Goal: Transaction & Acquisition: Download file/media

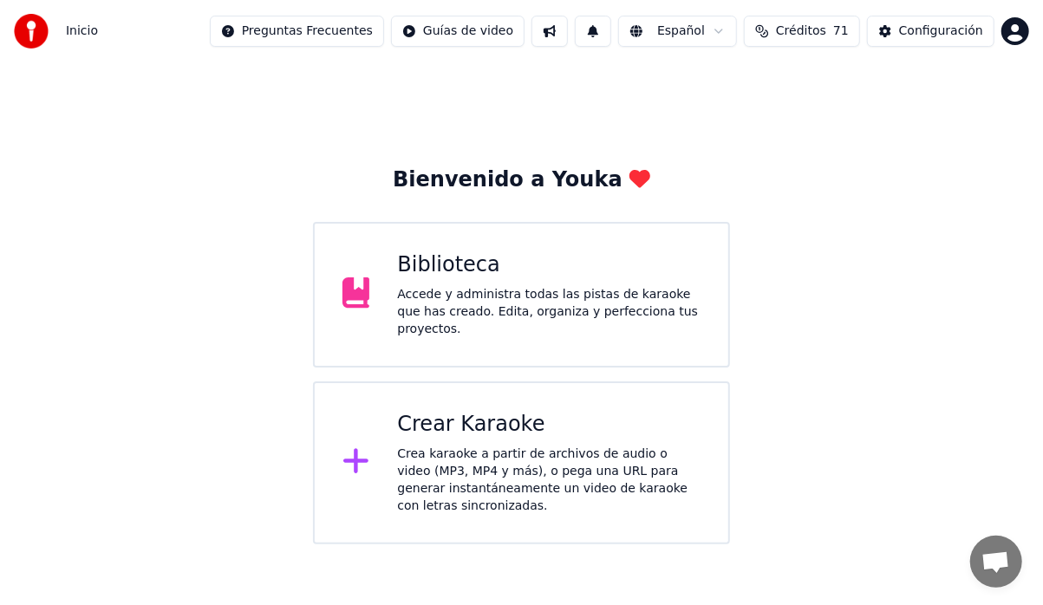
click at [508, 328] on div "Biblioteca Accede y administra todas las pistas de karaoke que has creado. Edit…" at bounding box center [521, 295] width 417 height 146
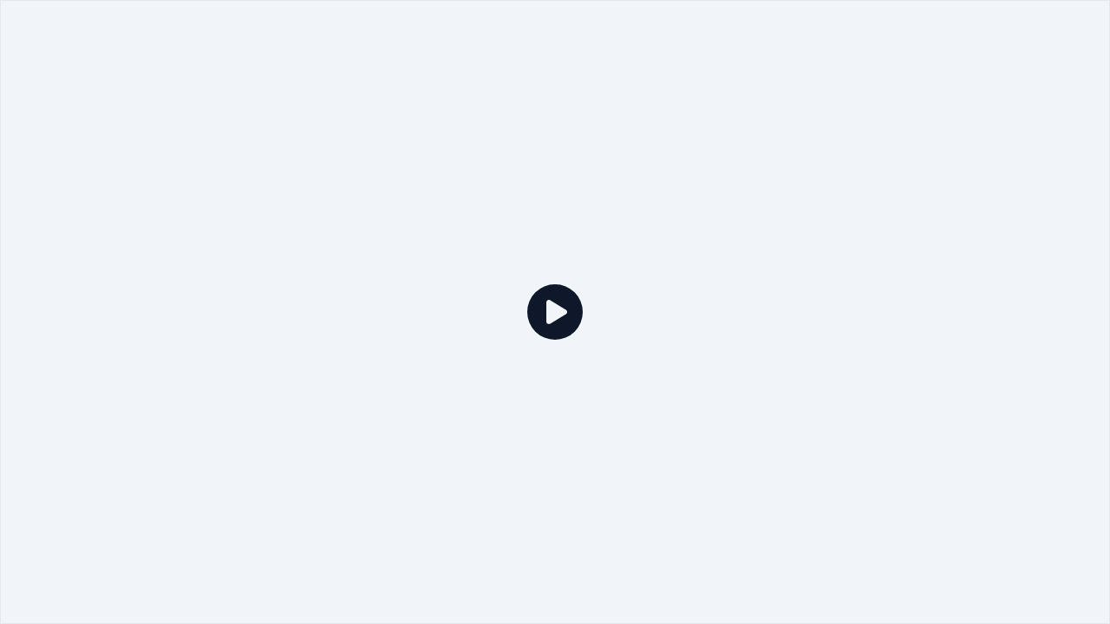
click at [567, 374] on div at bounding box center [555, 312] width 1110 height 624
drag, startPoint x: 926, startPoint y: 0, endPoint x: 820, endPoint y: 0, distance: 106.7
click at [925, 29] on div at bounding box center [555, 312] width 1110 height 624
drag, startPoint x: 702, startPoint y: 7, endPoint x: 791, endPoint y: 0, distance: 89.6
click at [701, 52] on div at bounding box center [555, 312] width 1110 height 624
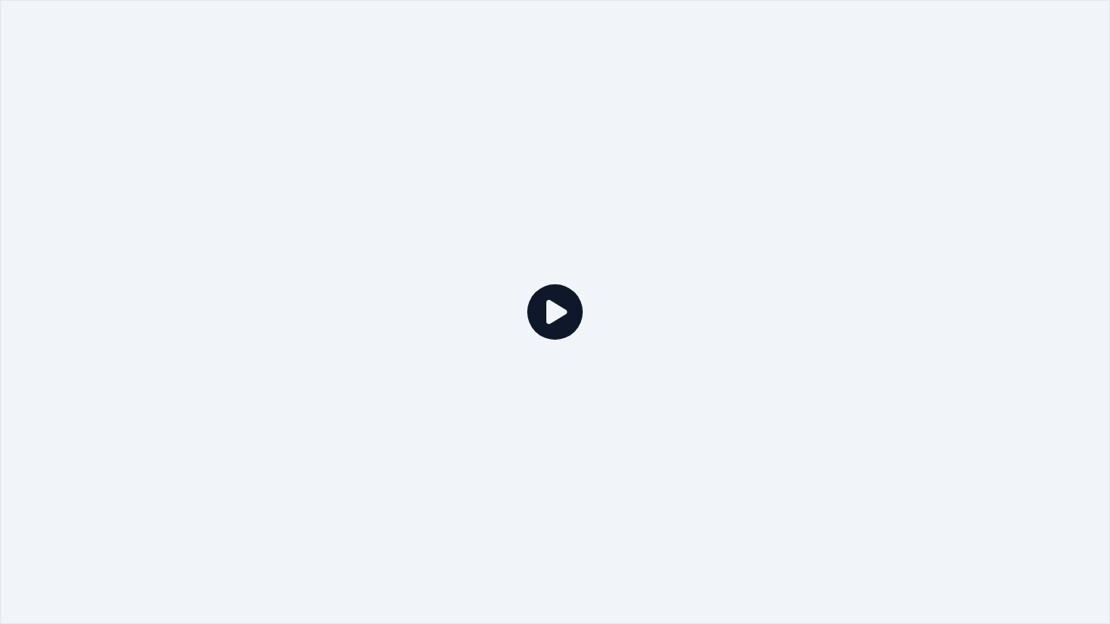
click at [1043, 2] on div at bounding box center [555, 312] width 1110 height 624
drag, startPoint x: 1086, startPoint y: 15, endPoint x: 961, endPoint y: 14, distance: 124.9
click at [1043, 23] on div at bounding box center [555, 312] width 1110 height 624
drag, startPoint x: 895, startPoint y: 0, endPoint x: 436, endPoint y: 80, distance: 465.7
click at [835, 112] on div at bounding box center [555, 312] width 1110 height 624
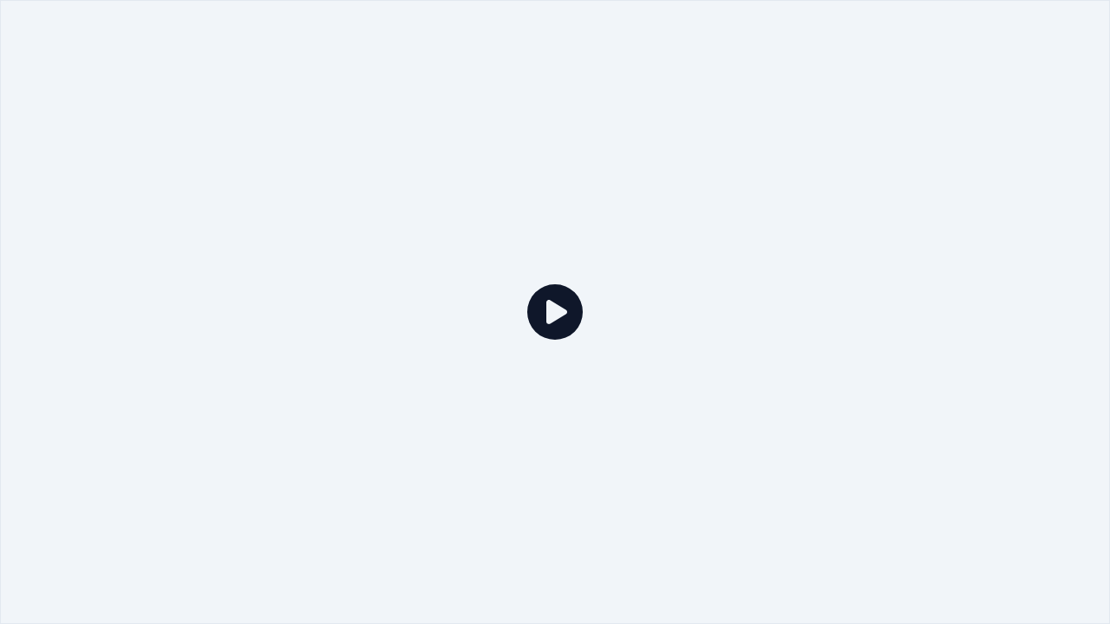
drag, startPoint x: 265, startPoint y: 0, endPoint x: 304, endPoint y: 10, distance: 39.6
click at [291, 74] on div at bounding box center [555, 312] width 1110 height 624
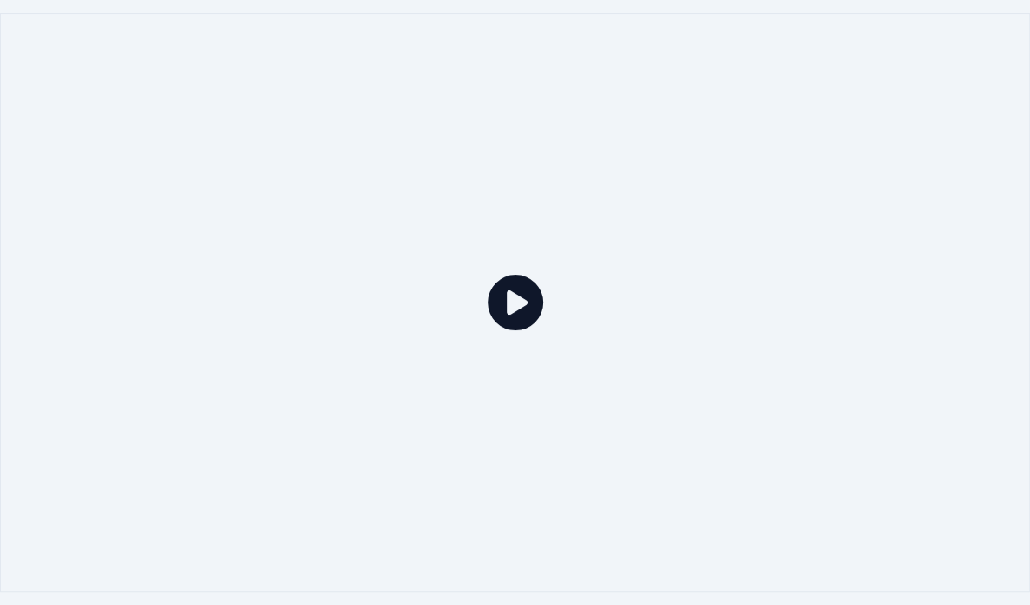
scroll to position [1214, 0]
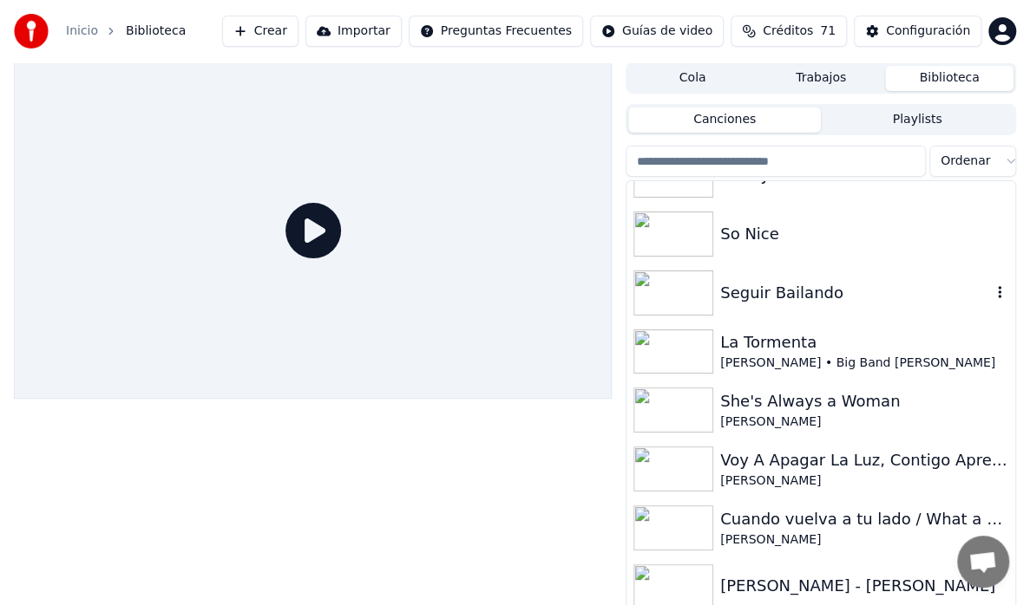
click at [782, 284] on div "Seguir Bailando" at bounding box center [855, 293] width 271 height 24
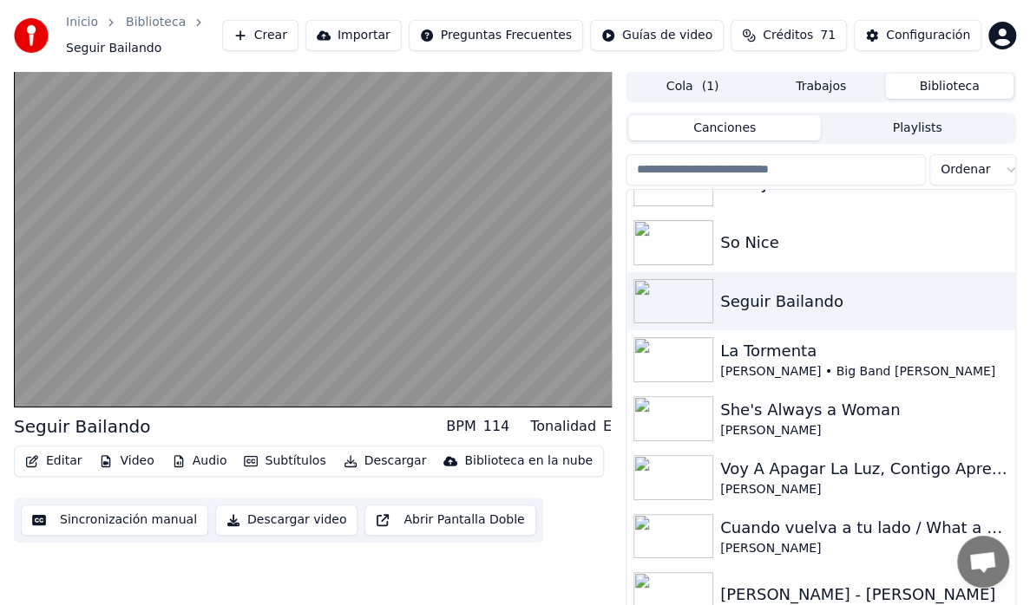
click at [371, 461] on button "Descargar" at bounding box center [385, 461] width 97 height 24
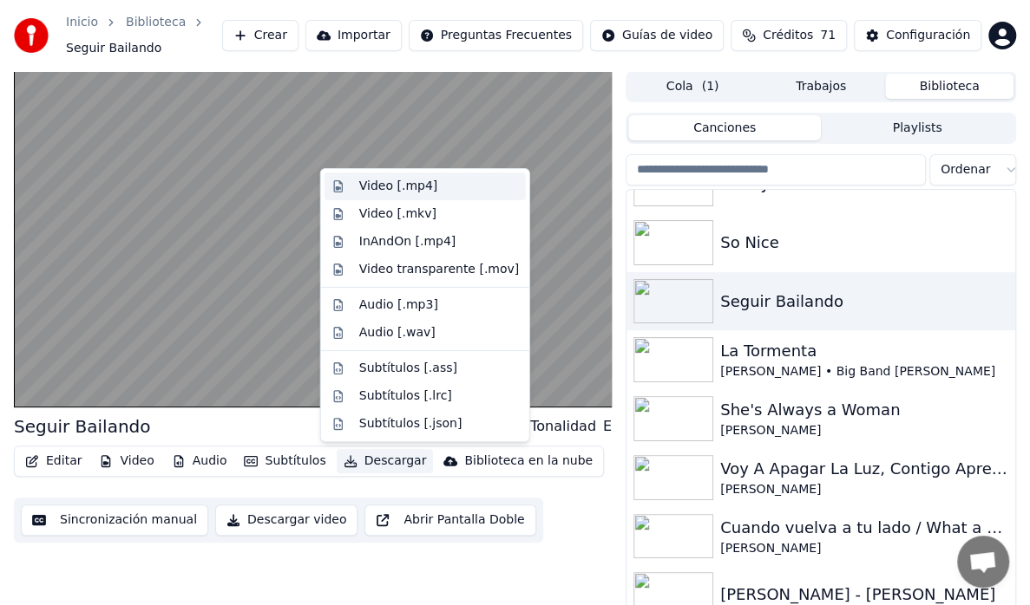
click at [420, 193] on div "Video [.mp4]" at bounding box center [398, 186] width 78 height 17
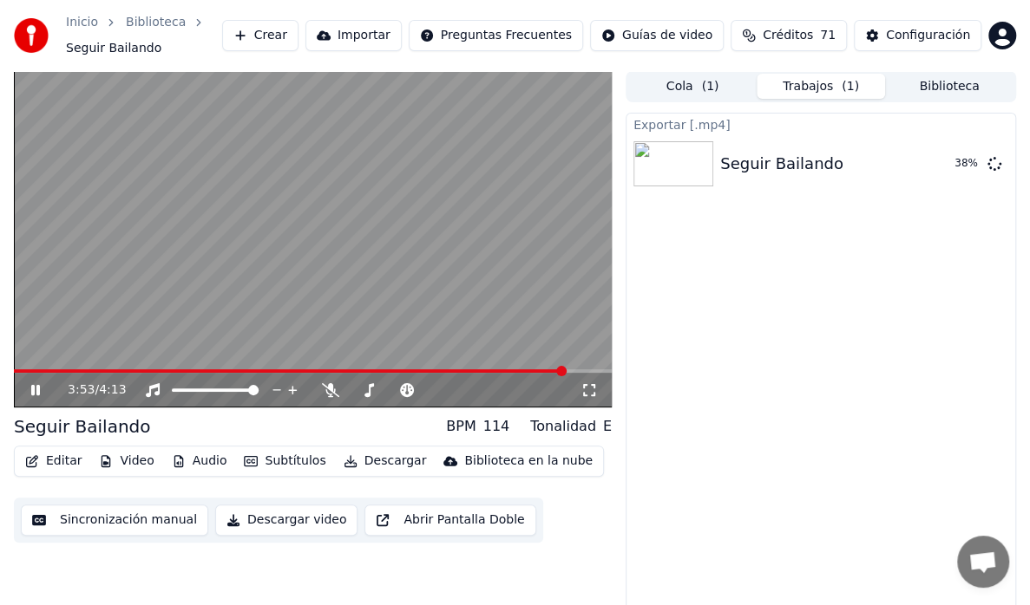
click at [37, 385] on icon at bounding box center [35, 390] width 9 height 10
click at [936, 87] on button "Biblioteca" at bounding box center [949, 86] width 128 height 25
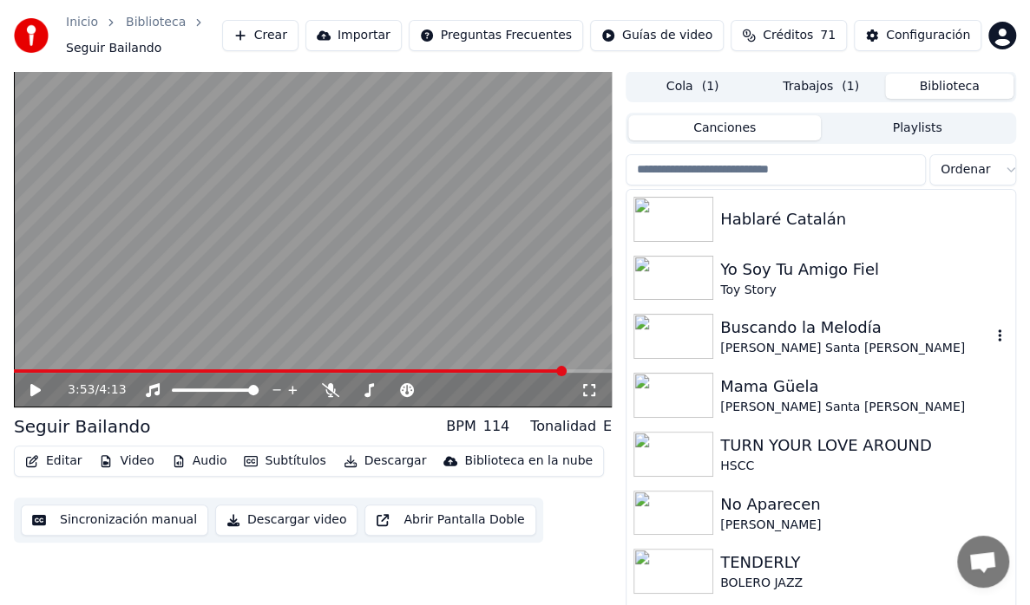
click at [810, 343] on div "[PERSON_NAME] Santa [PERSON_NAME]" at bounding box center [855, 348] width 271 height 17
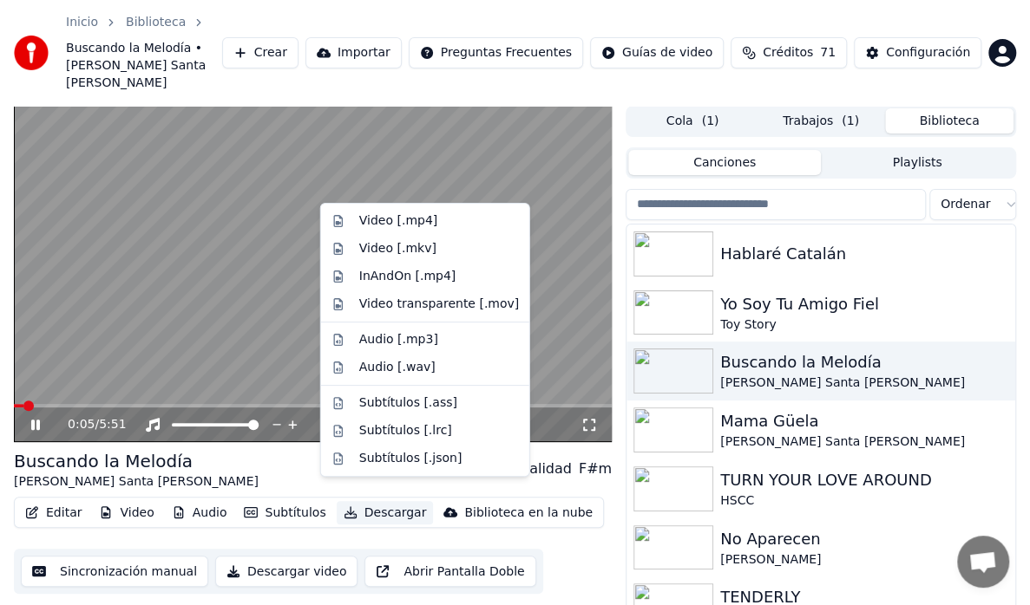
click at [369, 501] on button "Descargar" at bounding box center [385, 513] width 97 height 24
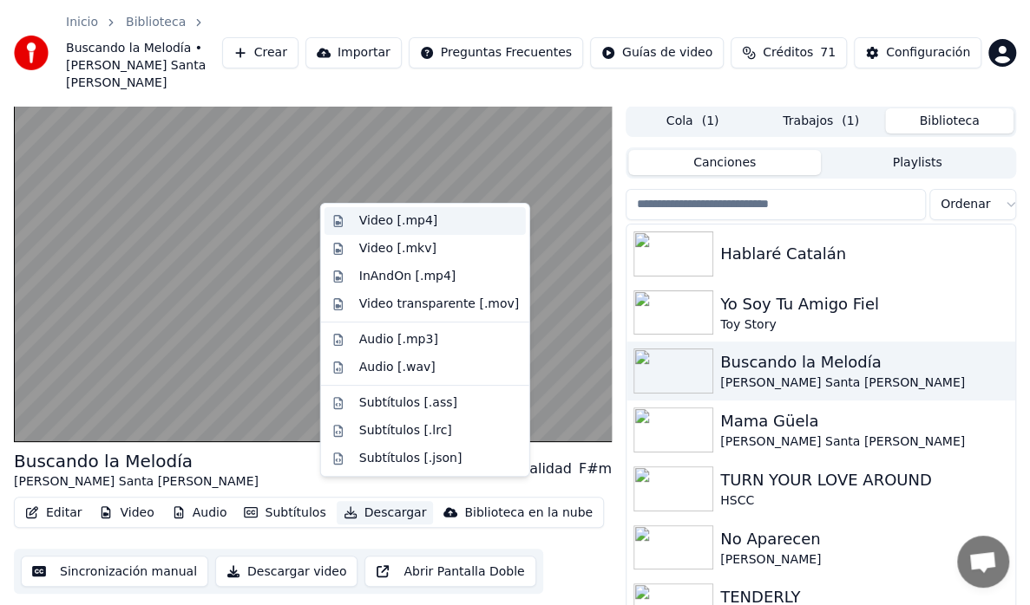
click at [401, 222] on div "Video [.mp4]" at bounding box center [398, 220] width 78 height 17
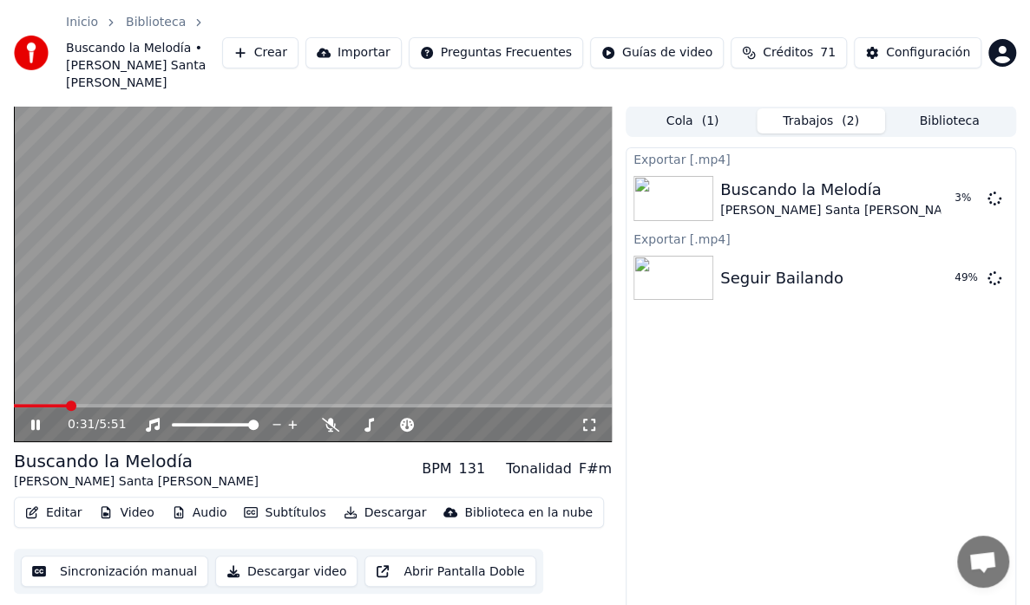
click at [30, 418] on icon at bounding box center [48, 425] width 40 height 14
